Goal: Use online tool/utility: Utilize a website feature to perform a specific function

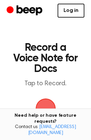
click at [68, 8] on link "Log in" at bounding box center [71, 11] width 27 height 14
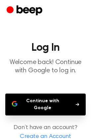
click at [44, 104] on button "Continue with Google" at bounding box center [45, 105] width 81 height 22
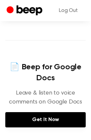
scroll to position [281, 0]
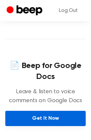
click at [44, 118] on link "Get It Now" at bounding box center [45, 118] width 81 height 15
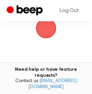
scroll to position [40, 0]
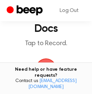
click at [41, 65] on span "button" at bounding box center [46, 68] width 36 height 36
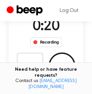
scroll to position [80, 0]
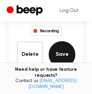
click at [63, 58] on button "Save" at bounding box center [61, 54] width 27 height 27
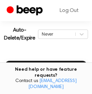
scroll to position [161, 0]
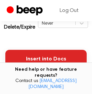
click at [61, 62] on button "Insert into Docs" at bounding box center [45, 59] width 81 height 19
